Goal: Consume media (video, audio)

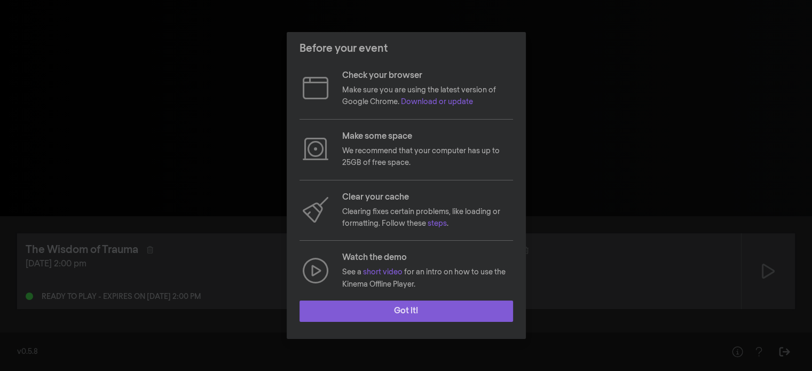
click at [398, 311] on button "Got it!" at bounding box center [407, 311] width 214 height 21
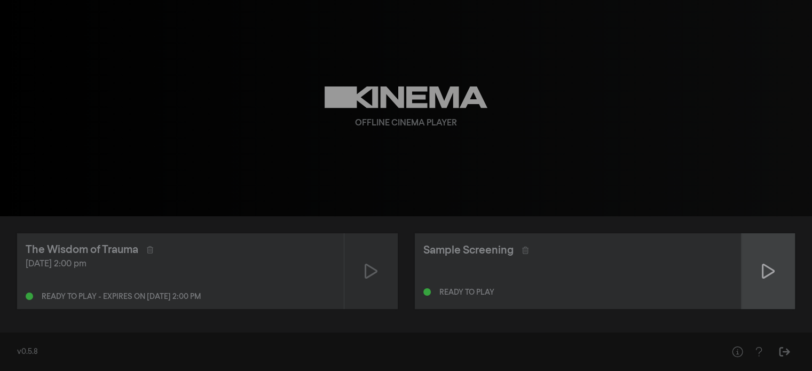
click at [768, 277] on icon at bounding box center [768, 271] width 13 height 17
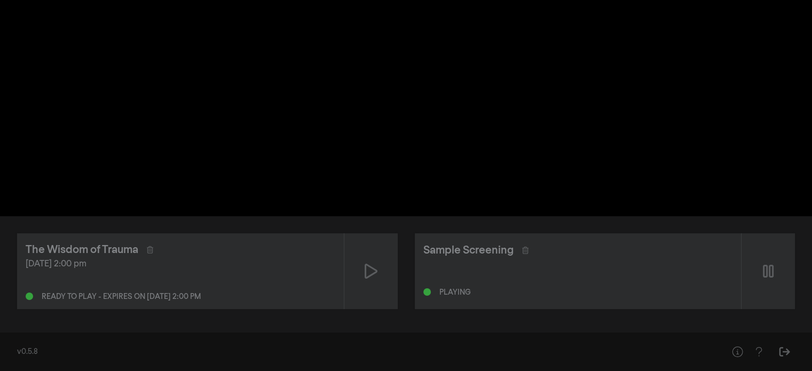
click at [547, 353] on div "v0.5.8" at bounding box center [361, 352] width 688 height 11
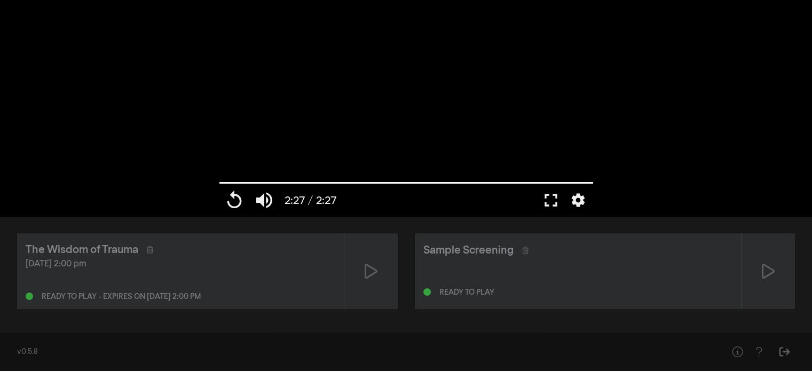
type input "147.146"
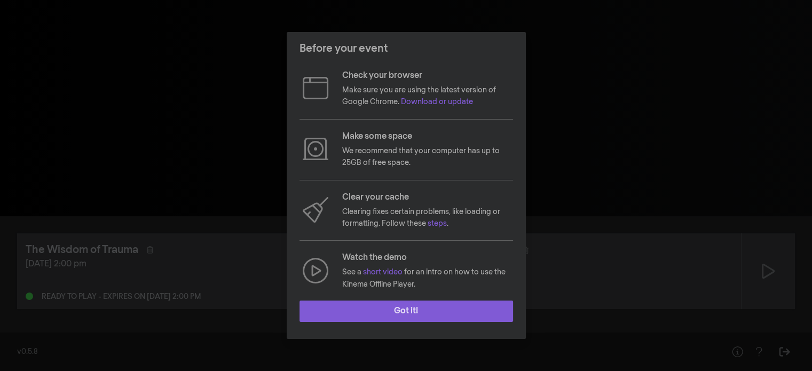
click at [404, 311] on button "Got it!" at bounding box center [407, 311] width 214 height 21
click at [412, 315] on button "Got it!" at bounding box center [407, 311] width 214 height 21
